Goal: Navigation & Orientation: Find specific page/section

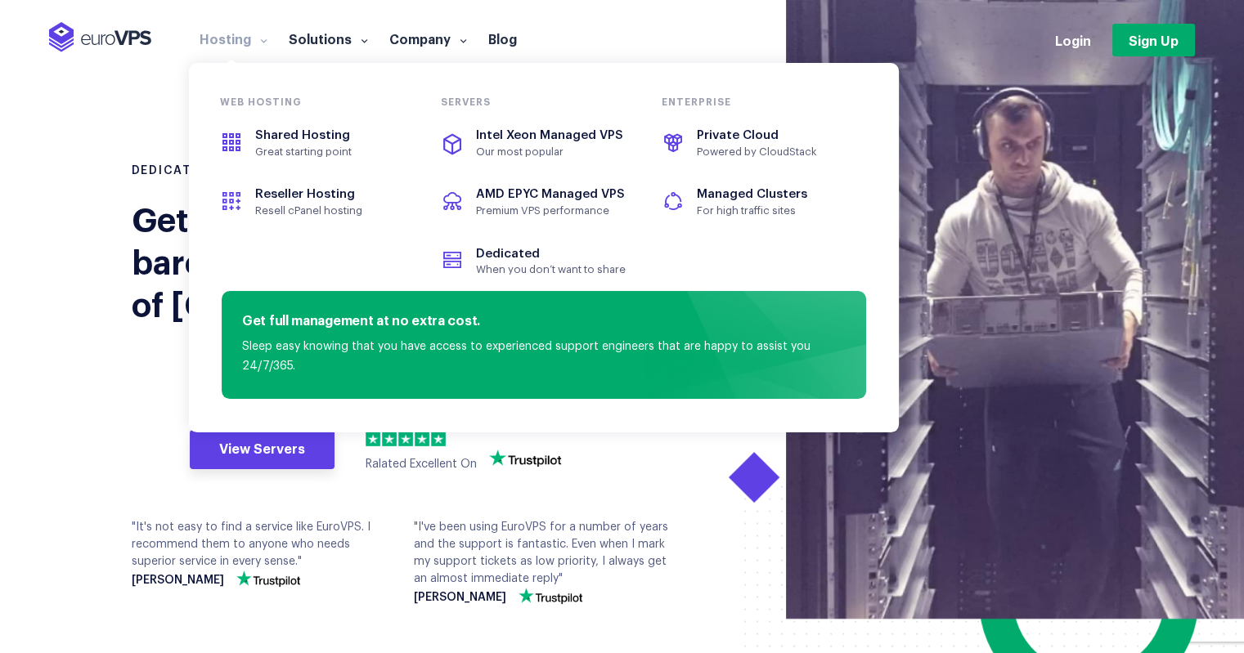
click at [244, 37] on link "Hosting" at bounding box center [233, 38] width 89 height 16
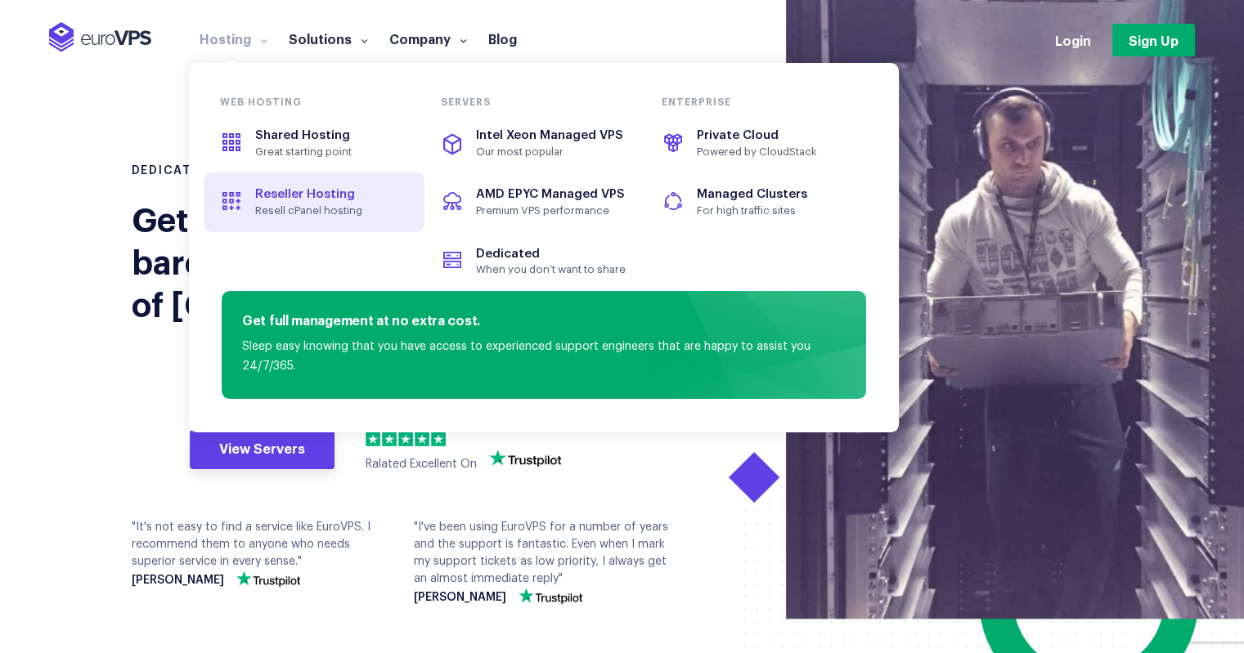
click at [324, 207] on span "Resell cPanel hosting" at bounding box center [330, 210] width 150 height 13
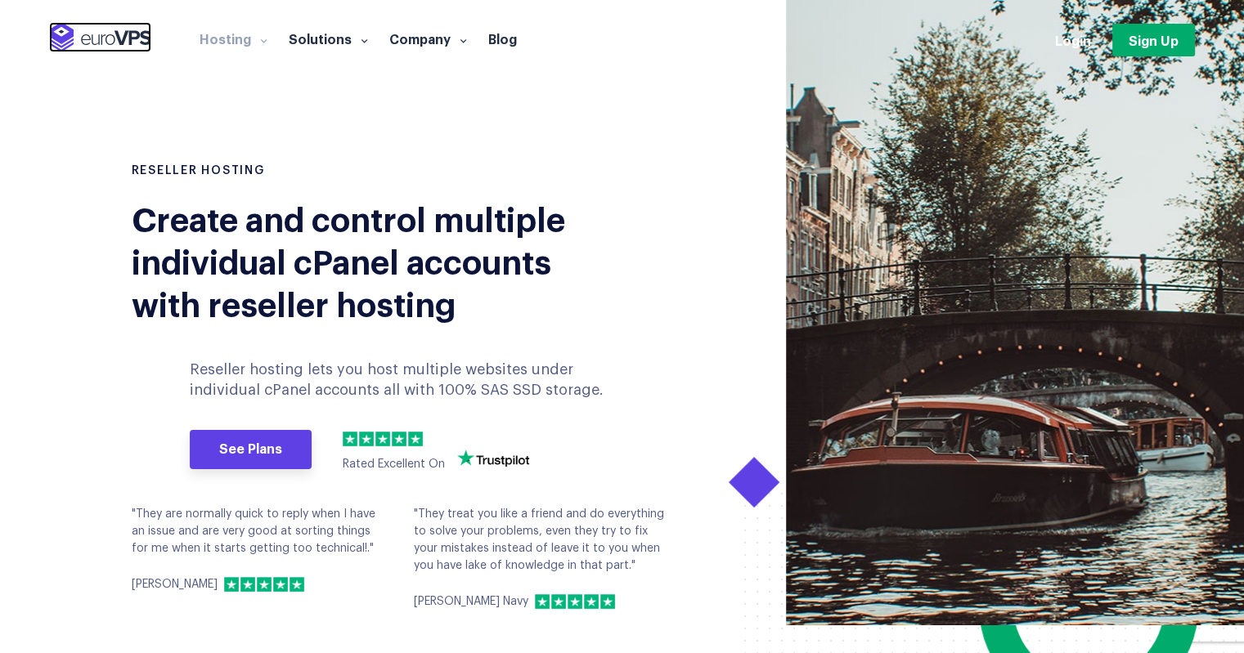
click at [105, 47] on img at bounding box center [100, 37] width 102 height 30
